Goal: Check status: Check status

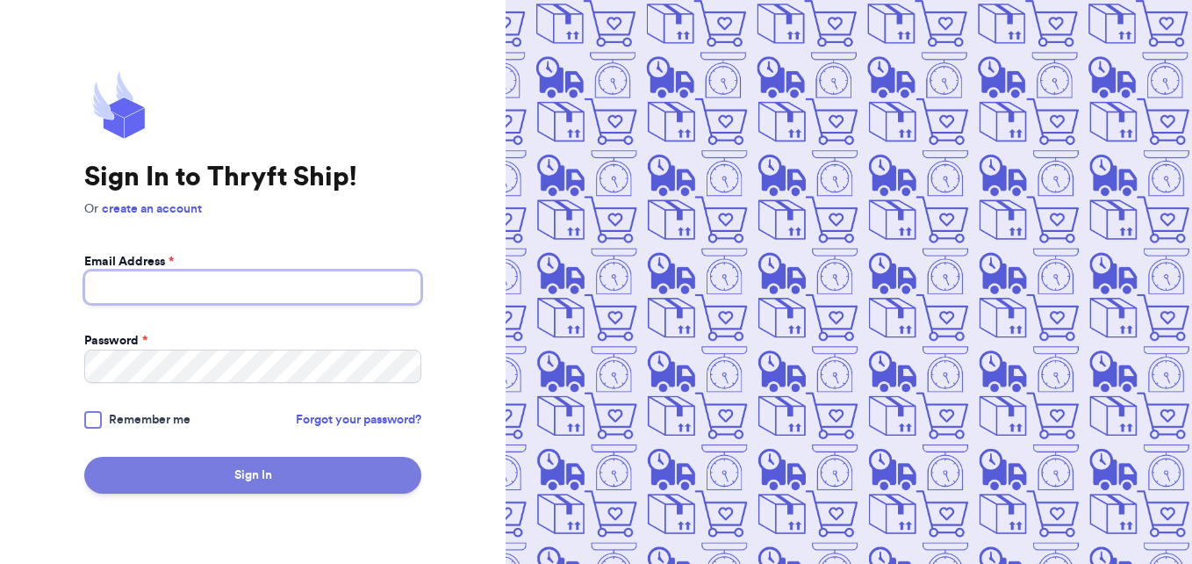
type input "[EMAIL_ADDRESS][DOMAIN_NAME]"
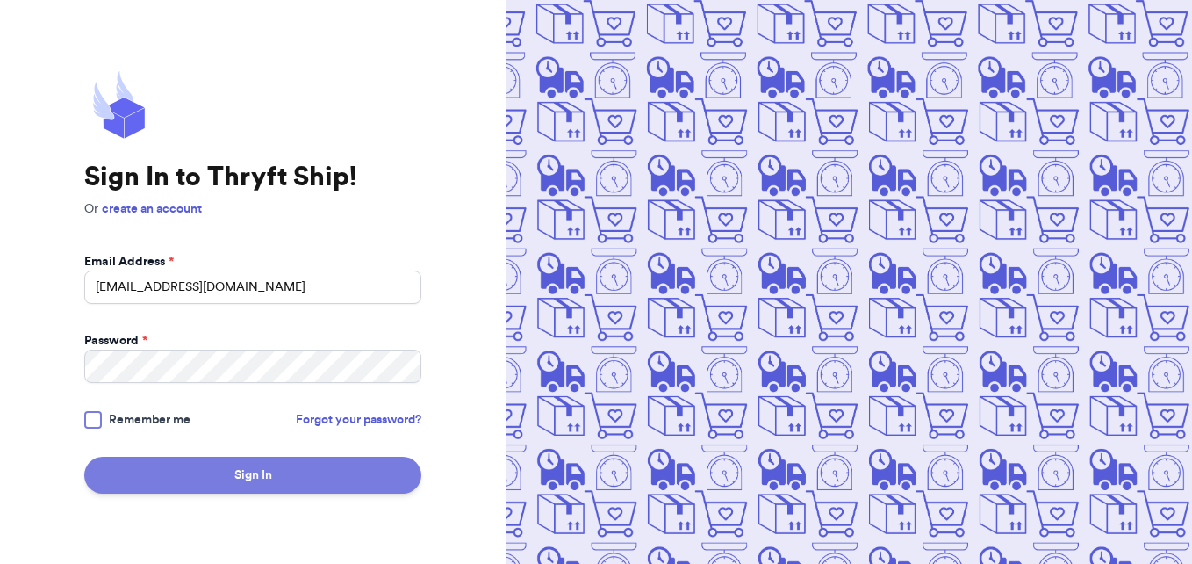
click at [234, 465] on button "Sign In" at bounding box center [252, 474] width 337 height 37
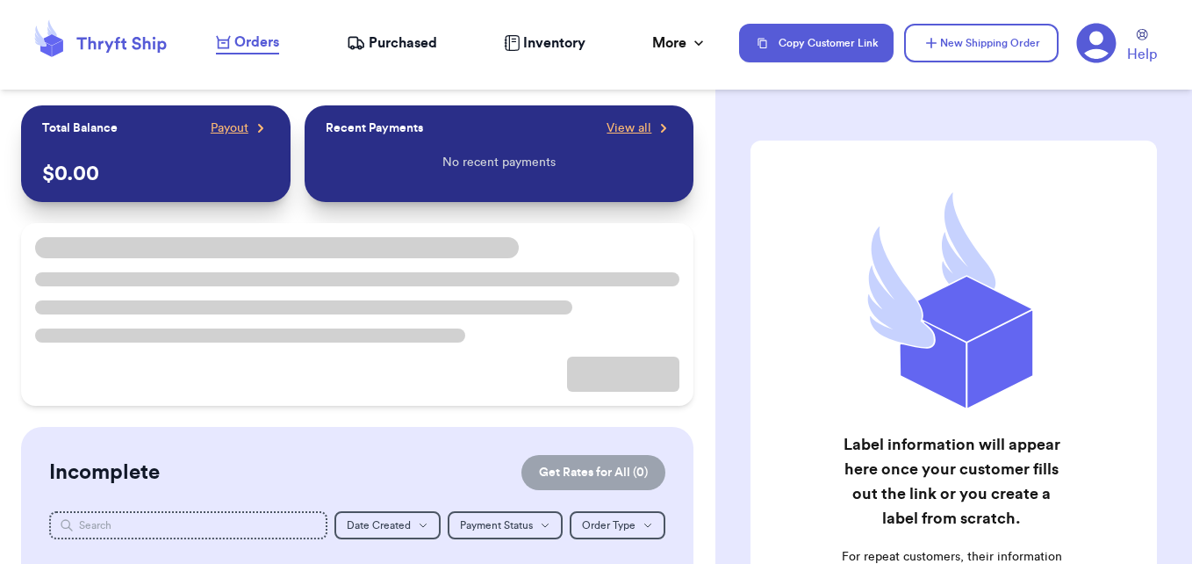
checkbox input "false"
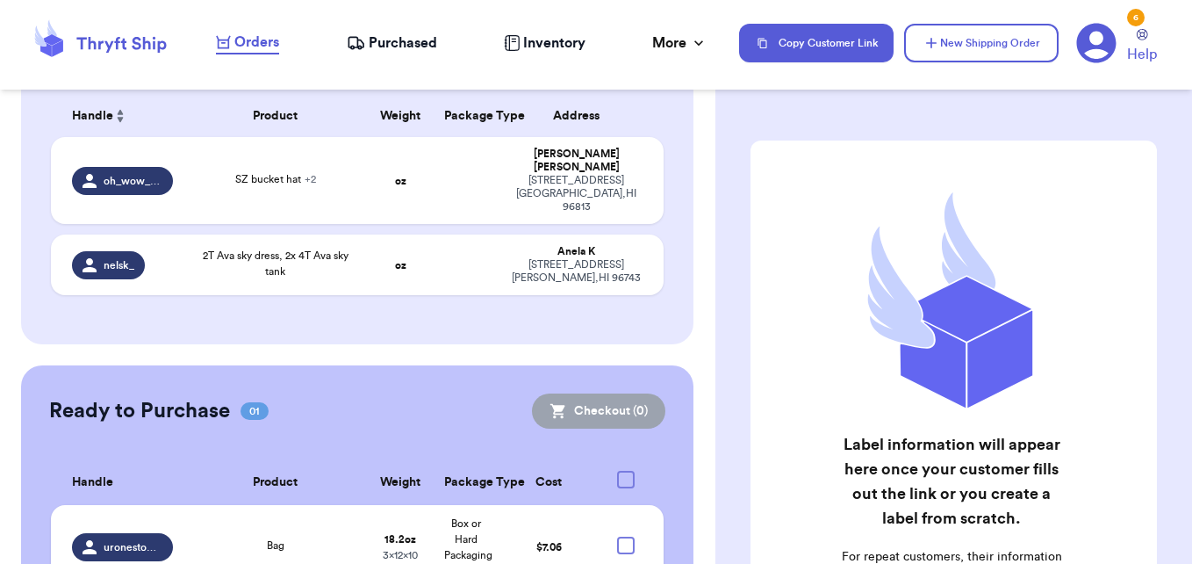
scroll to position [281, 0]
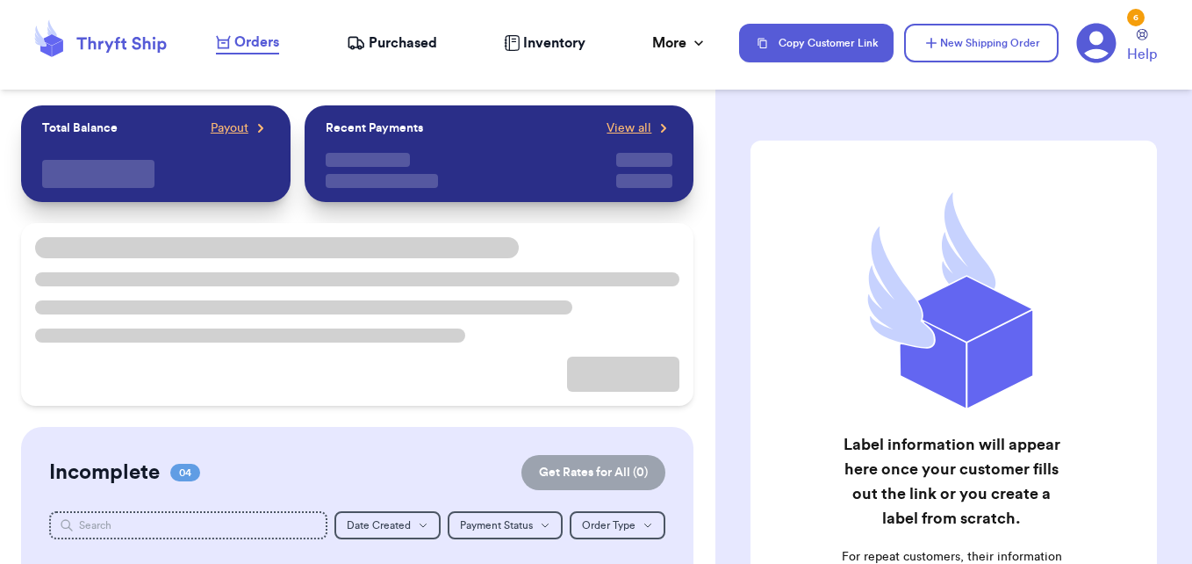
checkbox input "false"
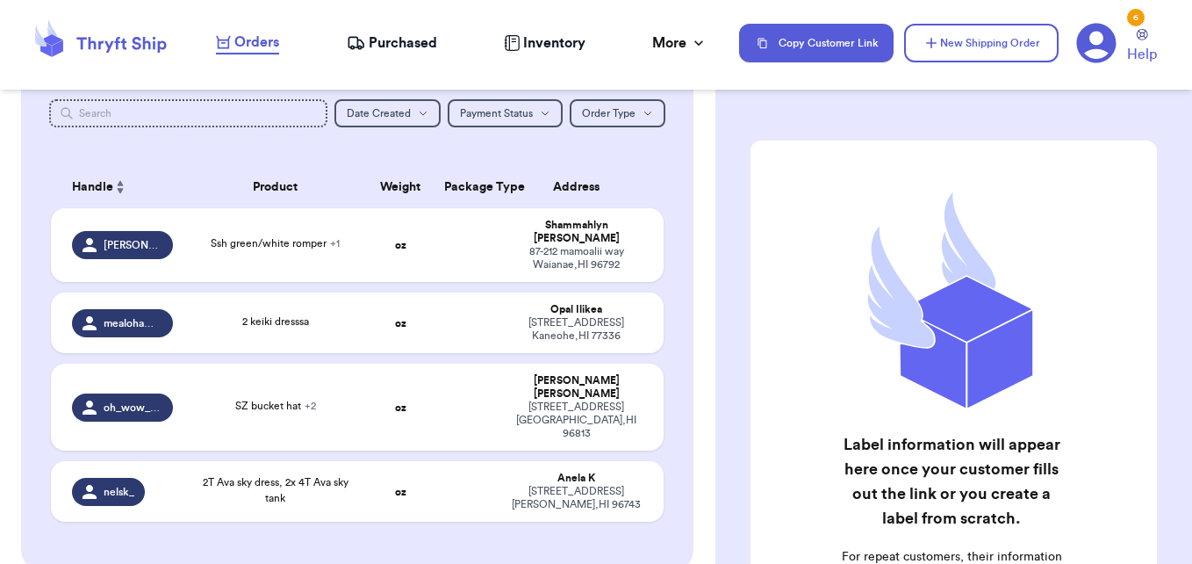
scroll to position [477, 0]
